Goal: Check status

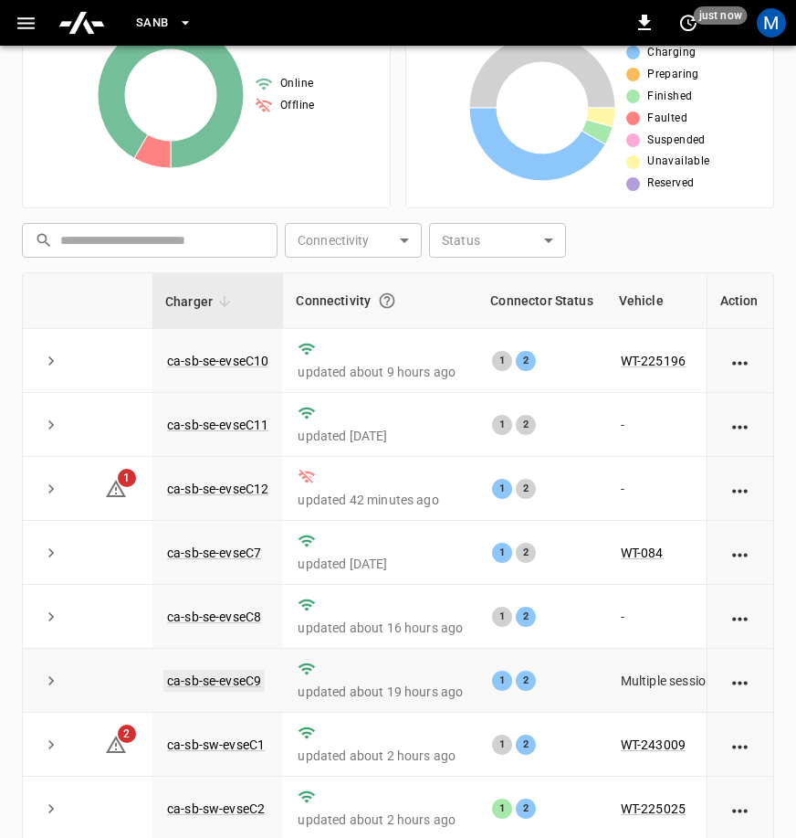
click at [231, 681] on link "ca-sb-se-evseC9" at bounding box center [213, 680] width 101 height 22
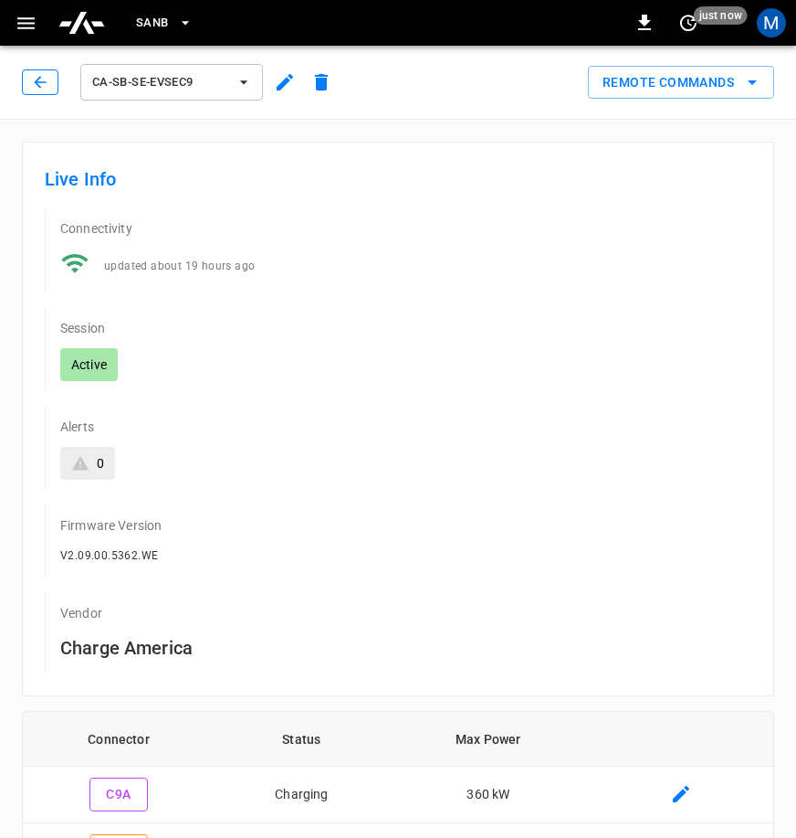
click at [43, 78] on icon "button" at bounding box center [40, 82] width 18 height 18
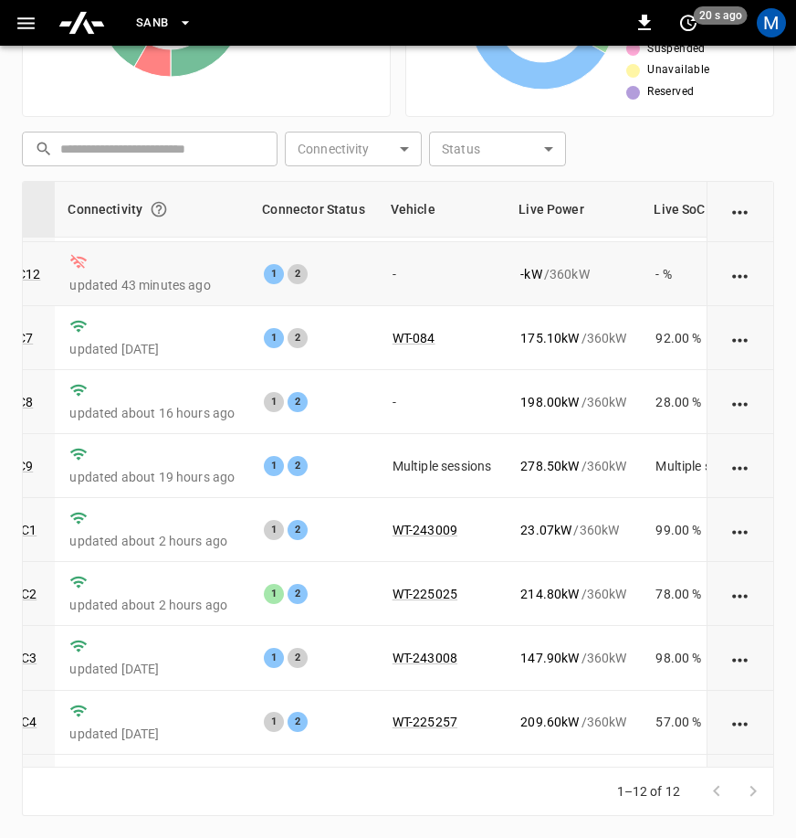
scroll to position [0, 228]
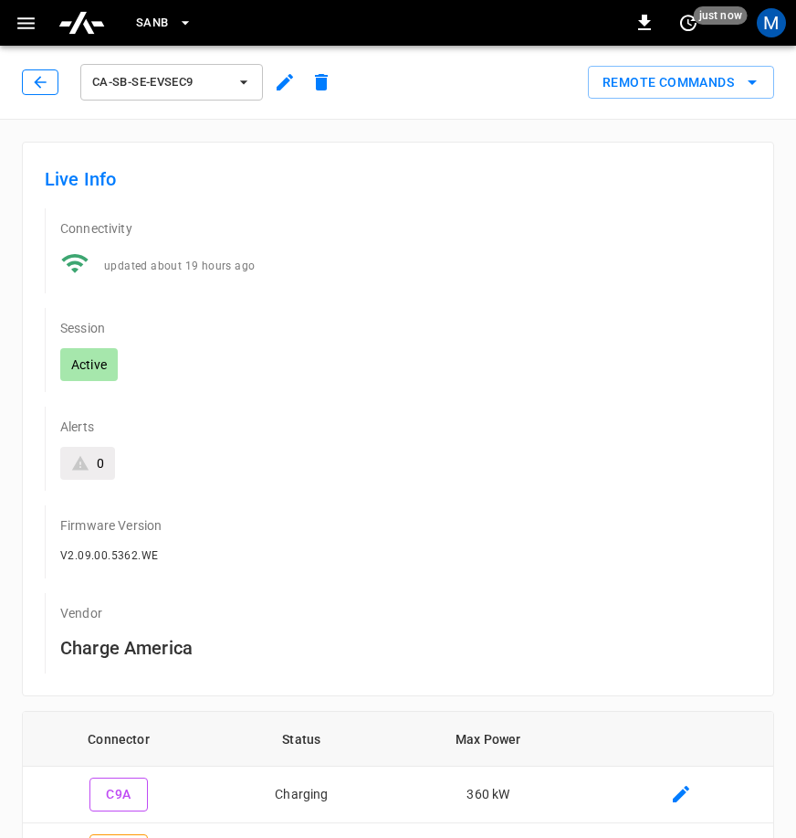
click at [26, 88] on button "button" at bounding box center [40, 82] width 37 height 26
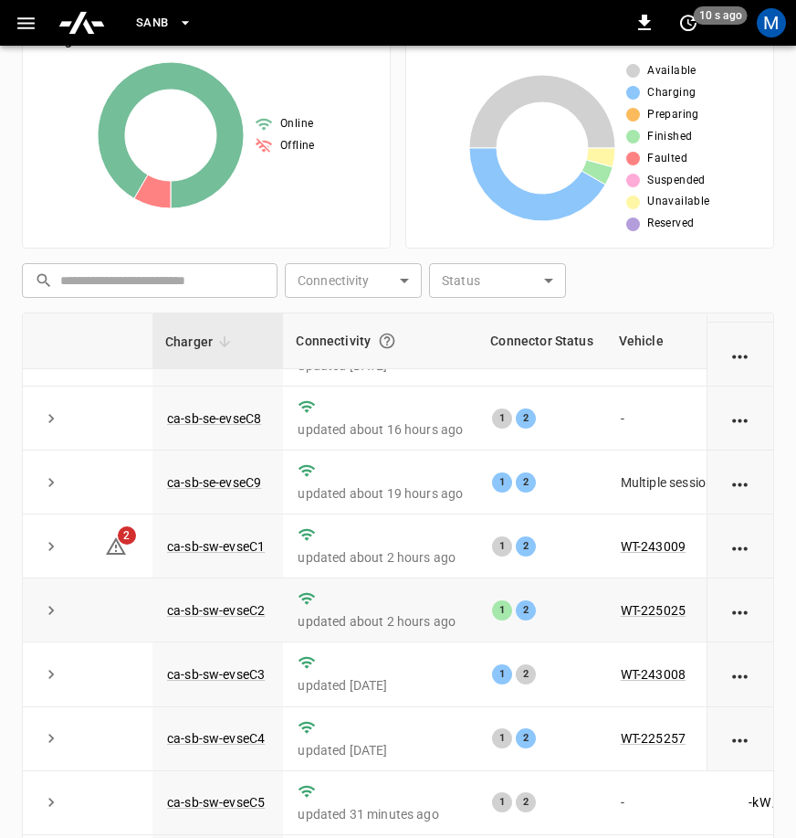
scroll to position [416, 0]
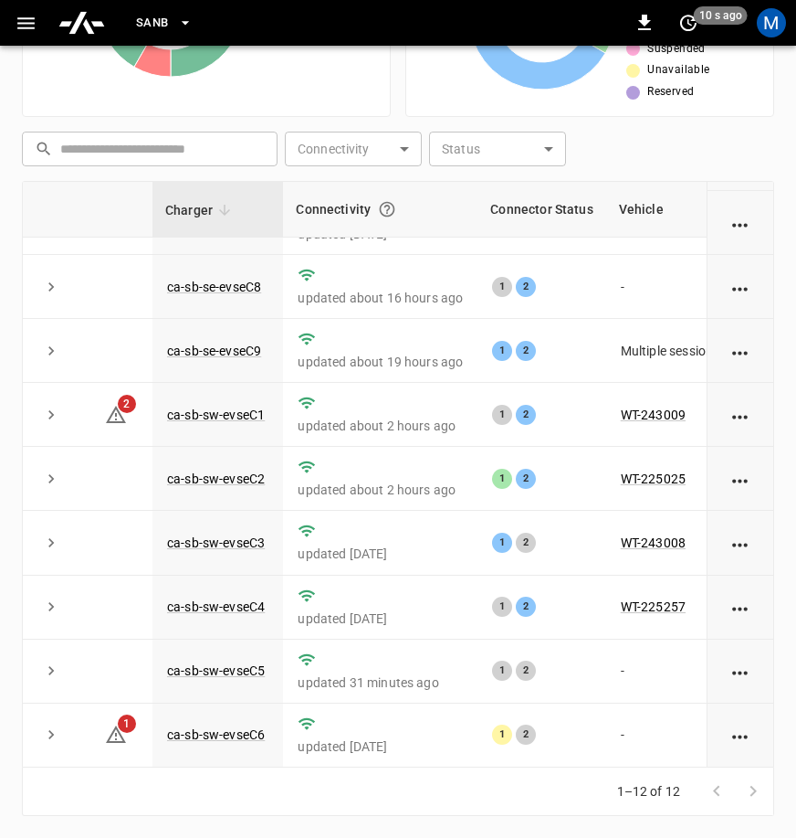
drag, startPoint x: 397, startPoint y: 768, endPoint x: 434, endPoint y: 768, distance: 36.5
click at [433, 768] on div "1–12 of 12" at bounding box center [398, 791] width 753 height 48
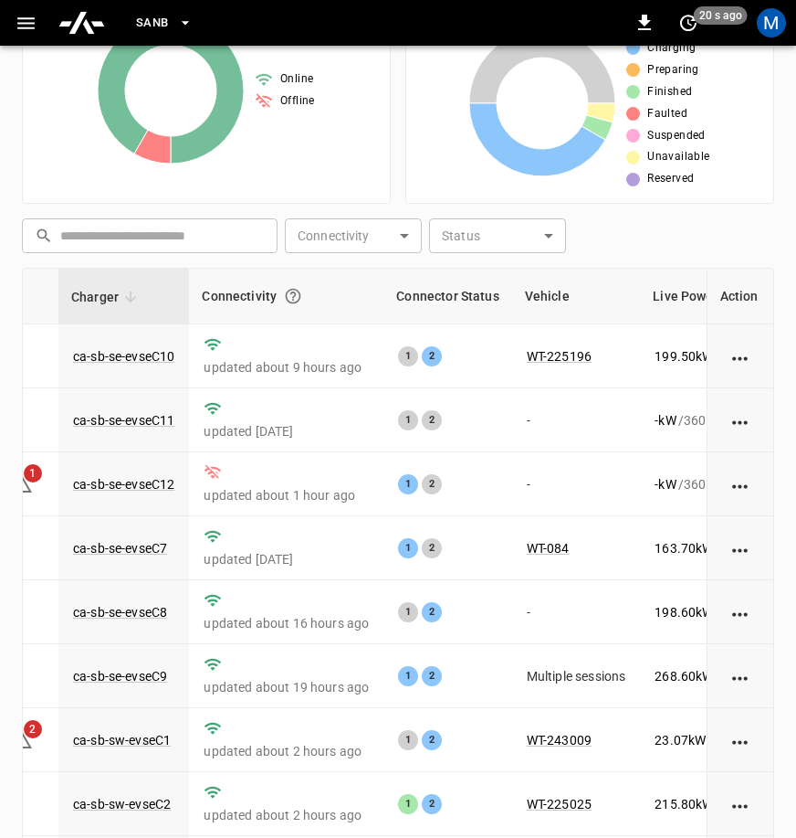
scroll to position [0, 79]
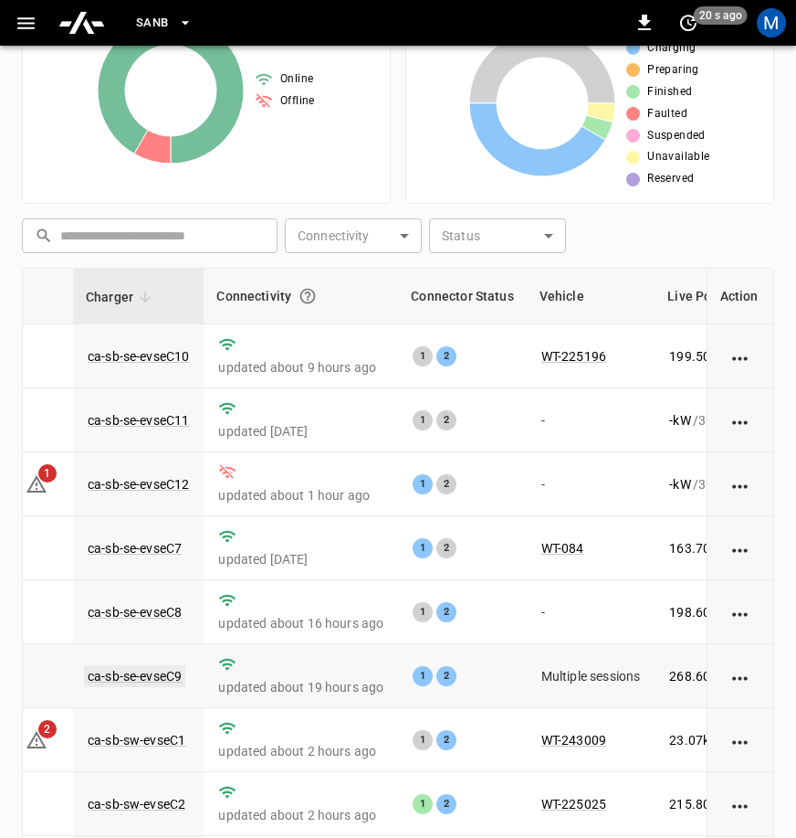
click at [138, 682] on link "ca-sb-se-evseC9" at bounding box center [134, 676] width 101 height 22
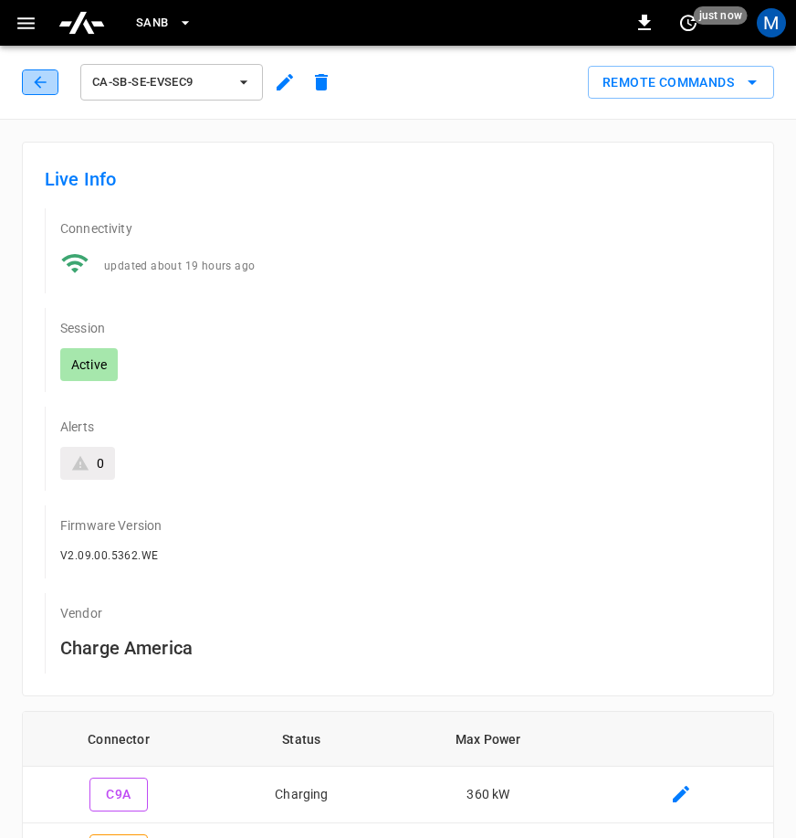
click at [40, 81] on icon "button" at bounding box center [40, 82] width 18 height 18
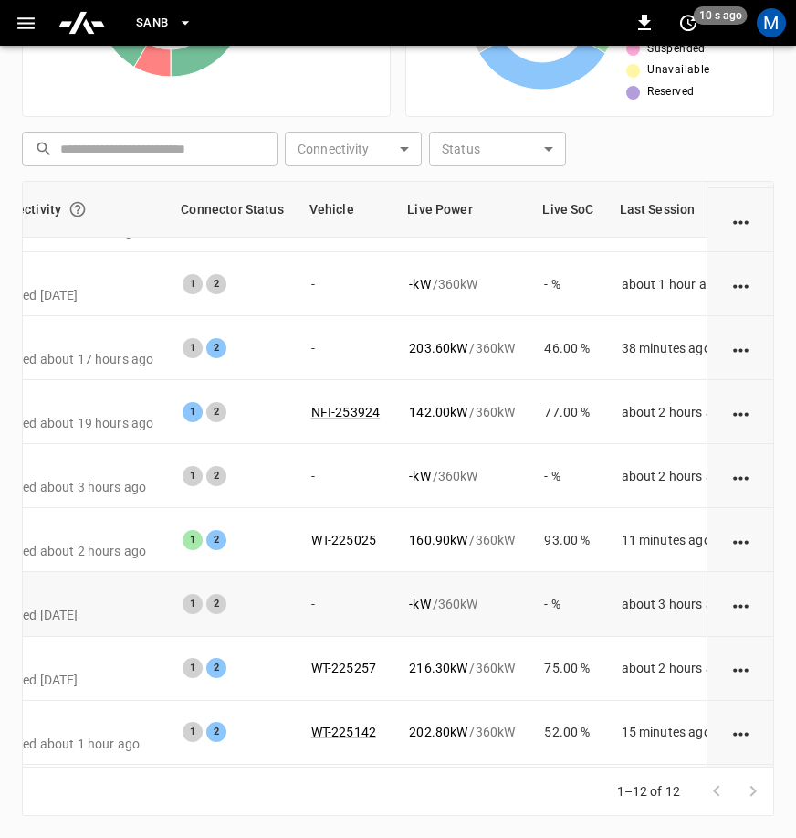
scroll to position [260, 310]
